Goal: Task Accomplishment & Management: Use online tool/utility

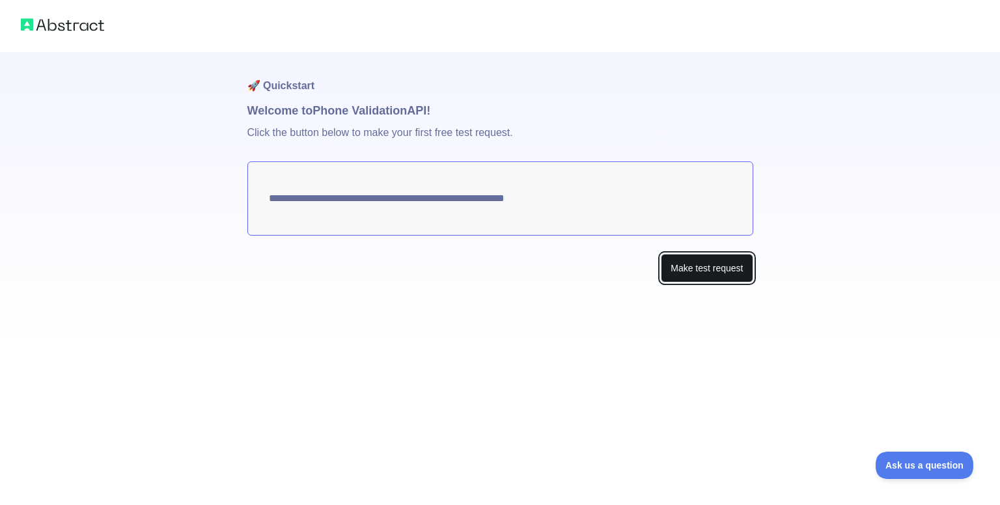
click at [717, 272] on button "Make test request" at bounding box center [707, 268] width 92 height 29
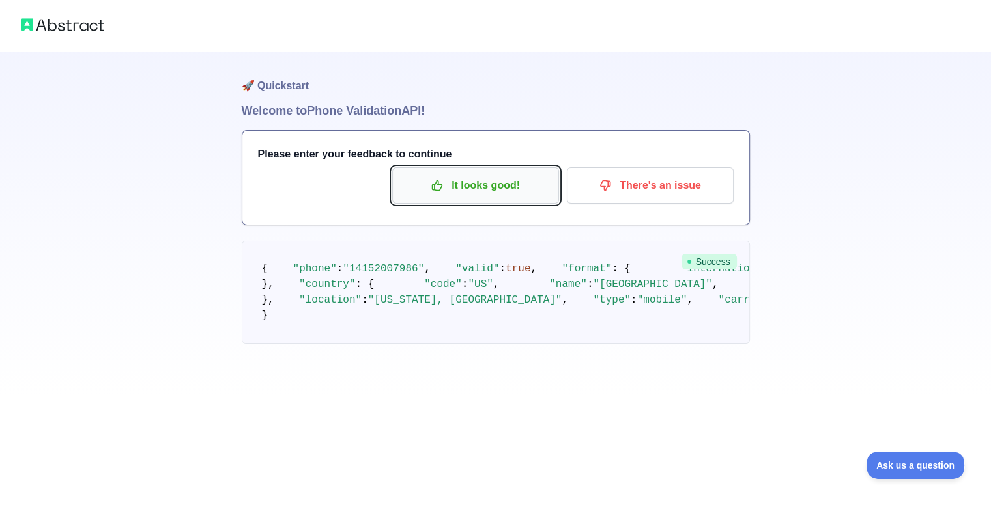
click at [481, 188] on p "It looks good!" at bounding box center [475, 186] width 147 height 22
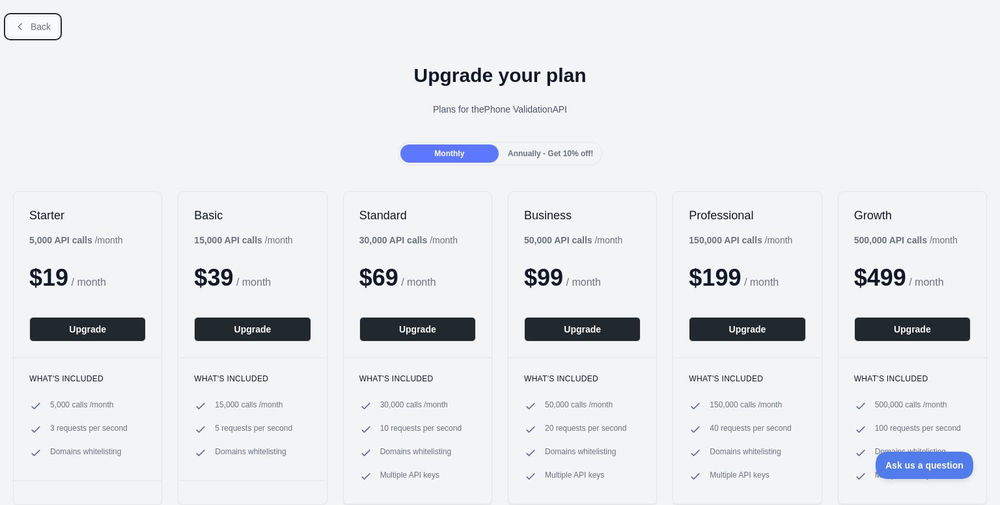
click at [23, 21] on icon at bounding box center [20, 26] width 10 height 10
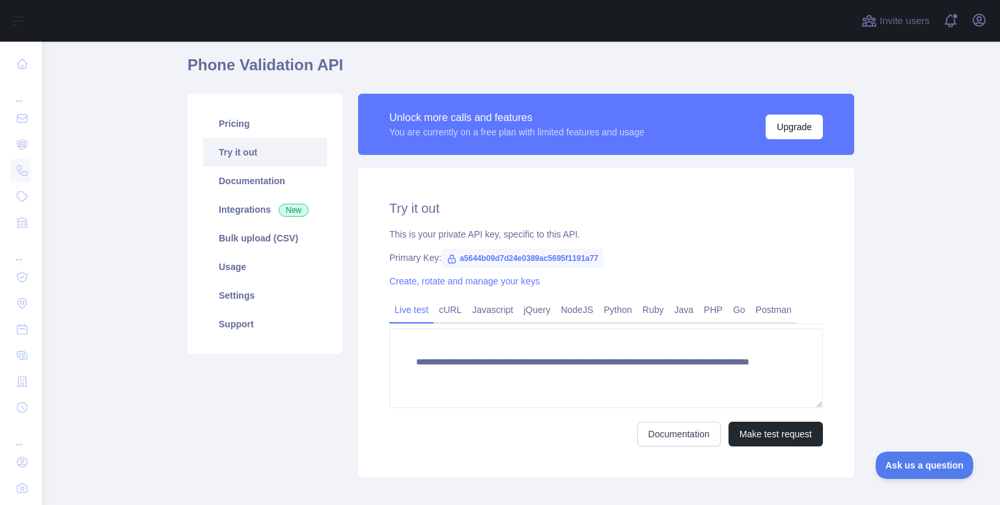
scroll to position [46, 0]
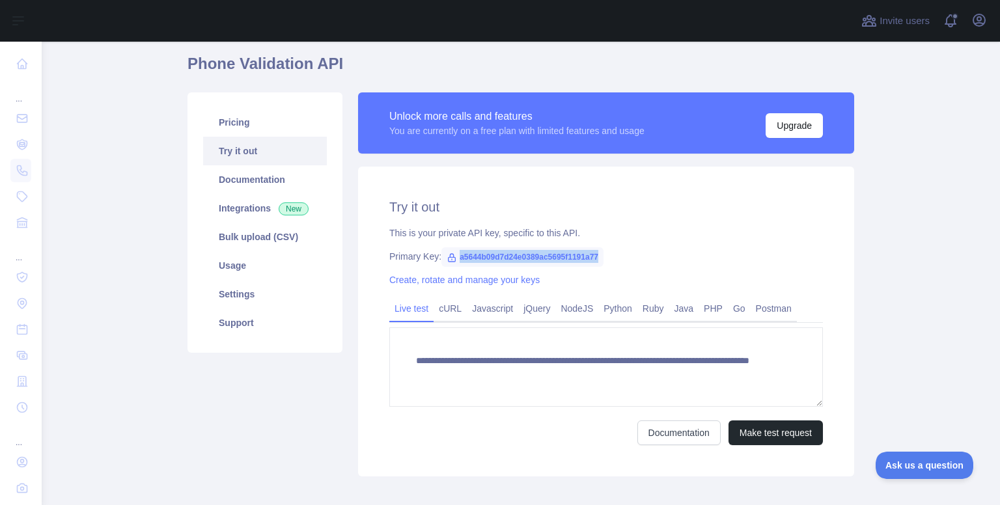
drag, startPoint x: 604, startPoint y: 253, endPoint x: 449, endPoint y: 253, distance: 155.6
click at [449, 253] on div "Primary Key: a5644b09d7d24e0389ac5695f1191a77" at bounding box center [606, 256] width 434 height 13
copy span "a5644b09d7d24e0389ac5695f1191a77"
